Goal: Navigation & Orientation: Find specific page/section

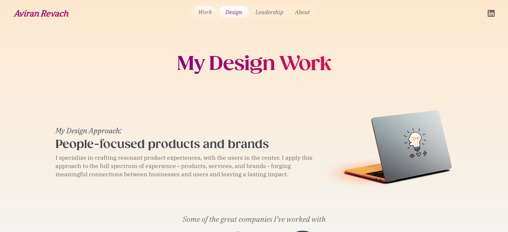
click at [206, 11] on link "Work" at bounding box center [205, 12] width 23 height 12
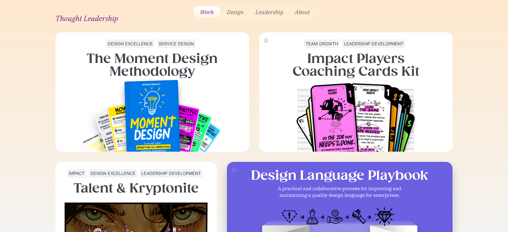
scroll to position [190, 0]
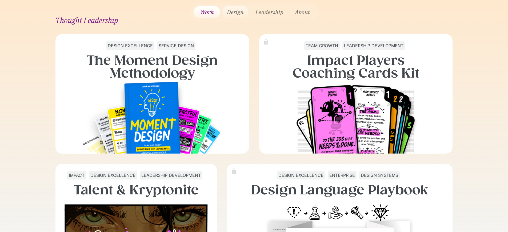
click at [235, 12] on link "Design" at bounding box center [235, 12] width 26 height 12
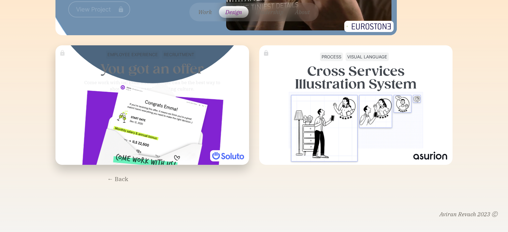
scroll to position [1794, 0]
